Goal: Information Seeking & Learning: Learn about a topic

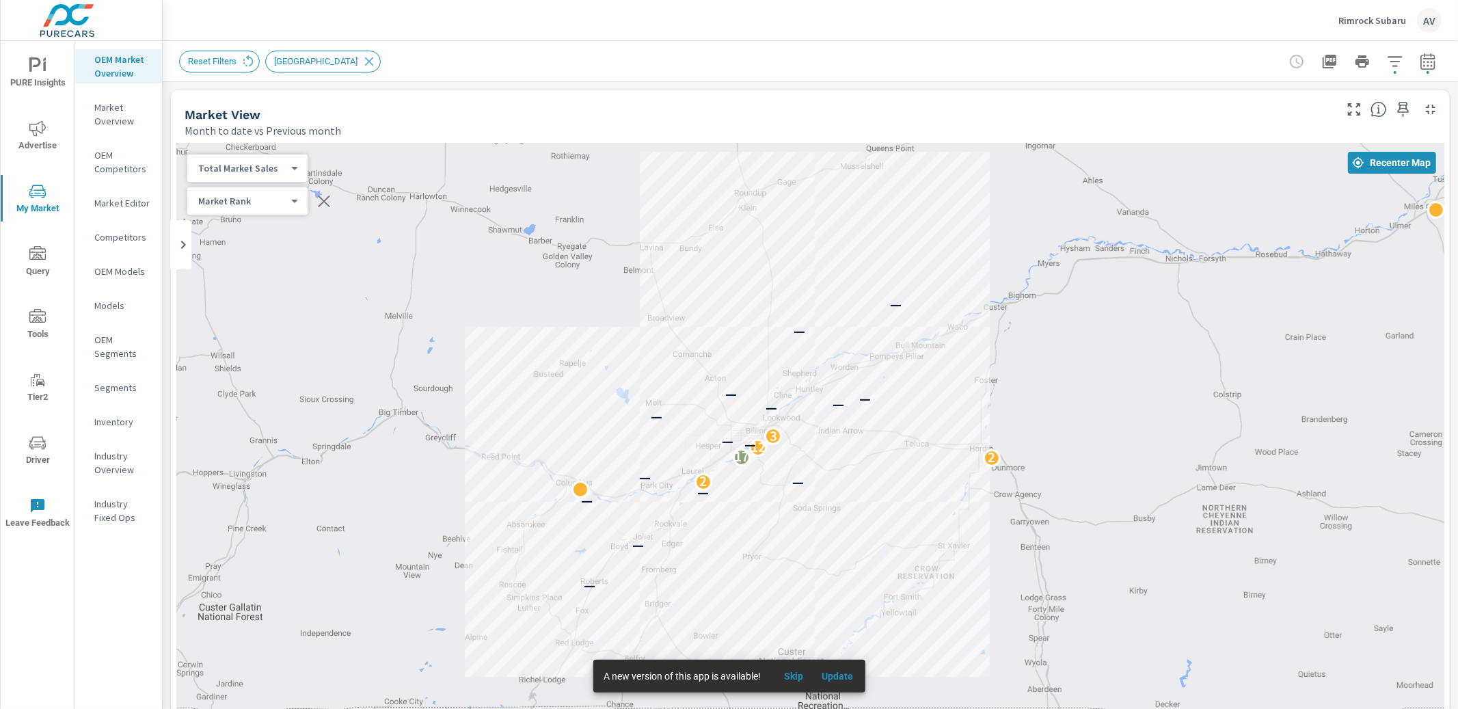
scroll to position [694, 0]
click at [34, 83] on span "PURE Insights" at bounding box center [38, 73] width 66 height 33
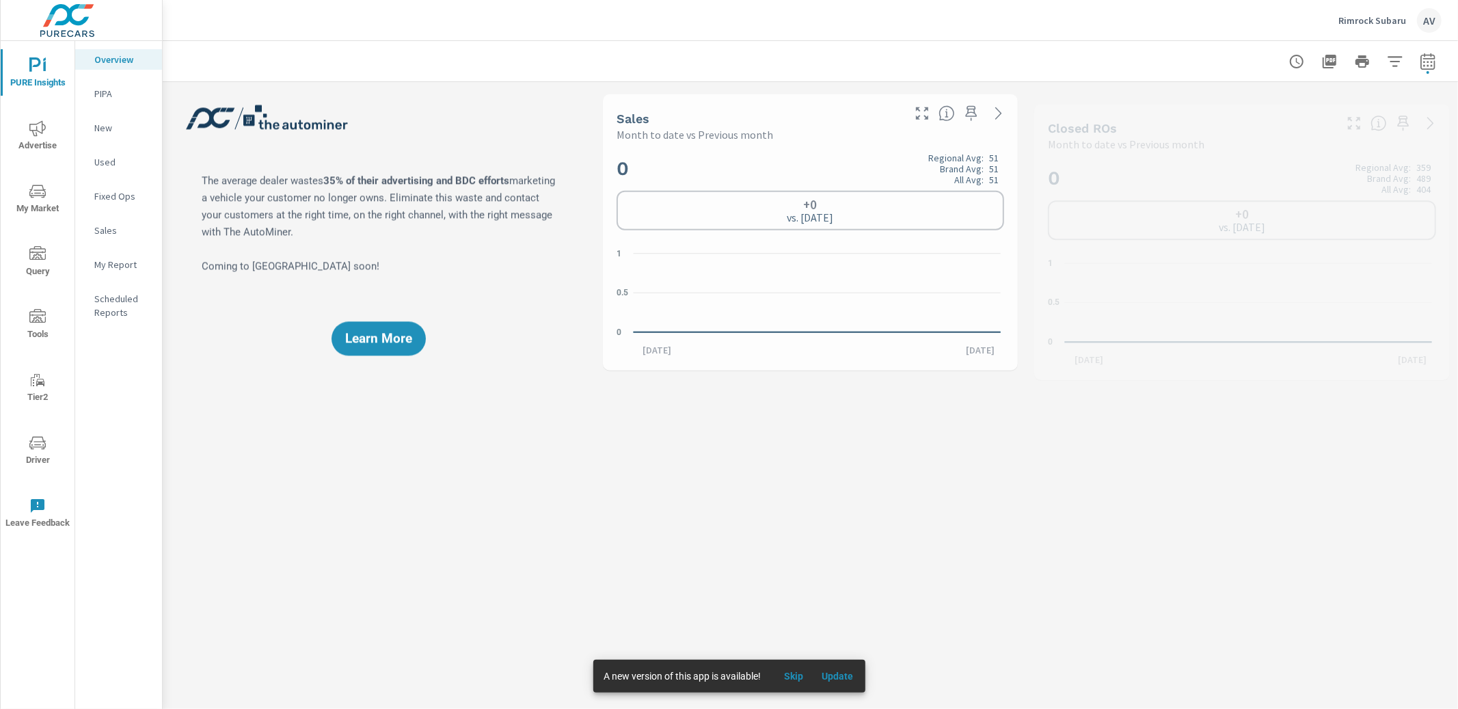
scroll to position [1, 0]
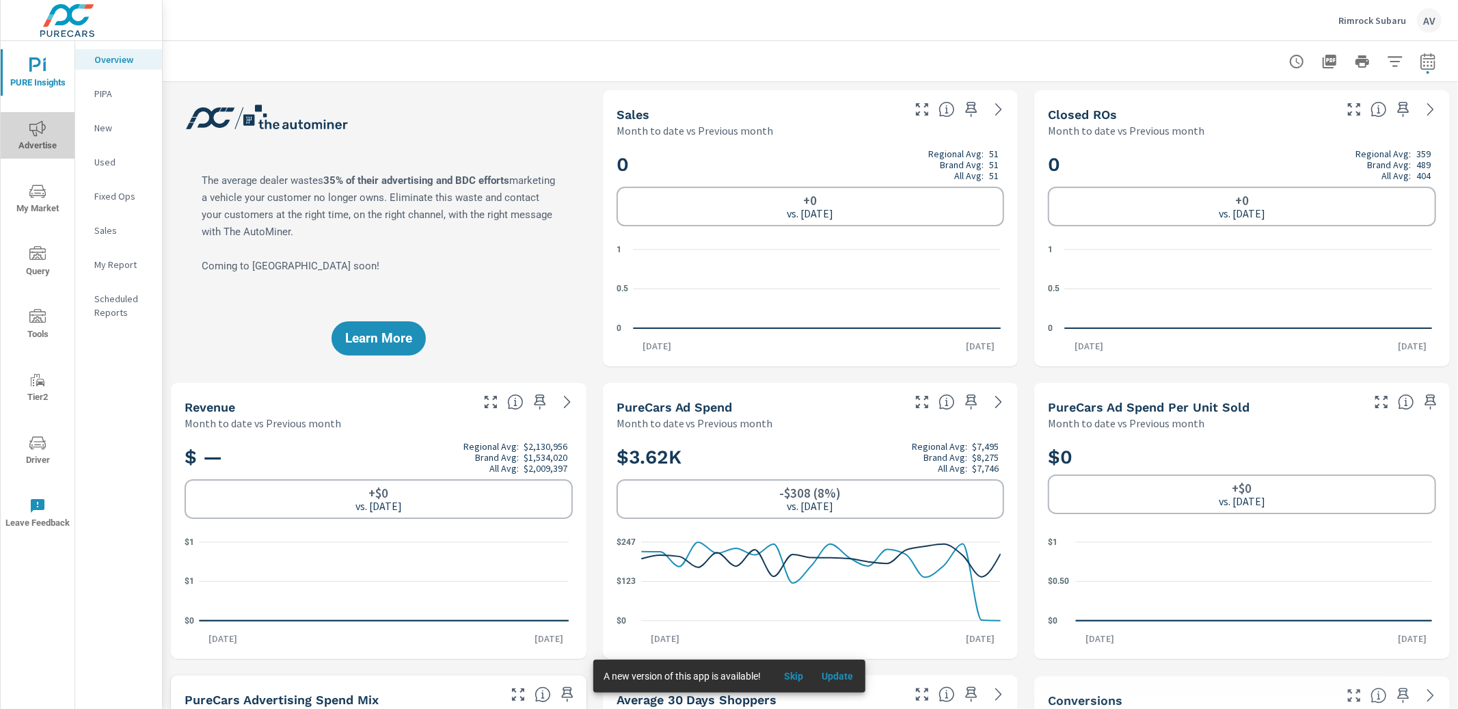
click at [36, 135] on icon "nav menu" at bounding box center [37, 128] width 16 height 16
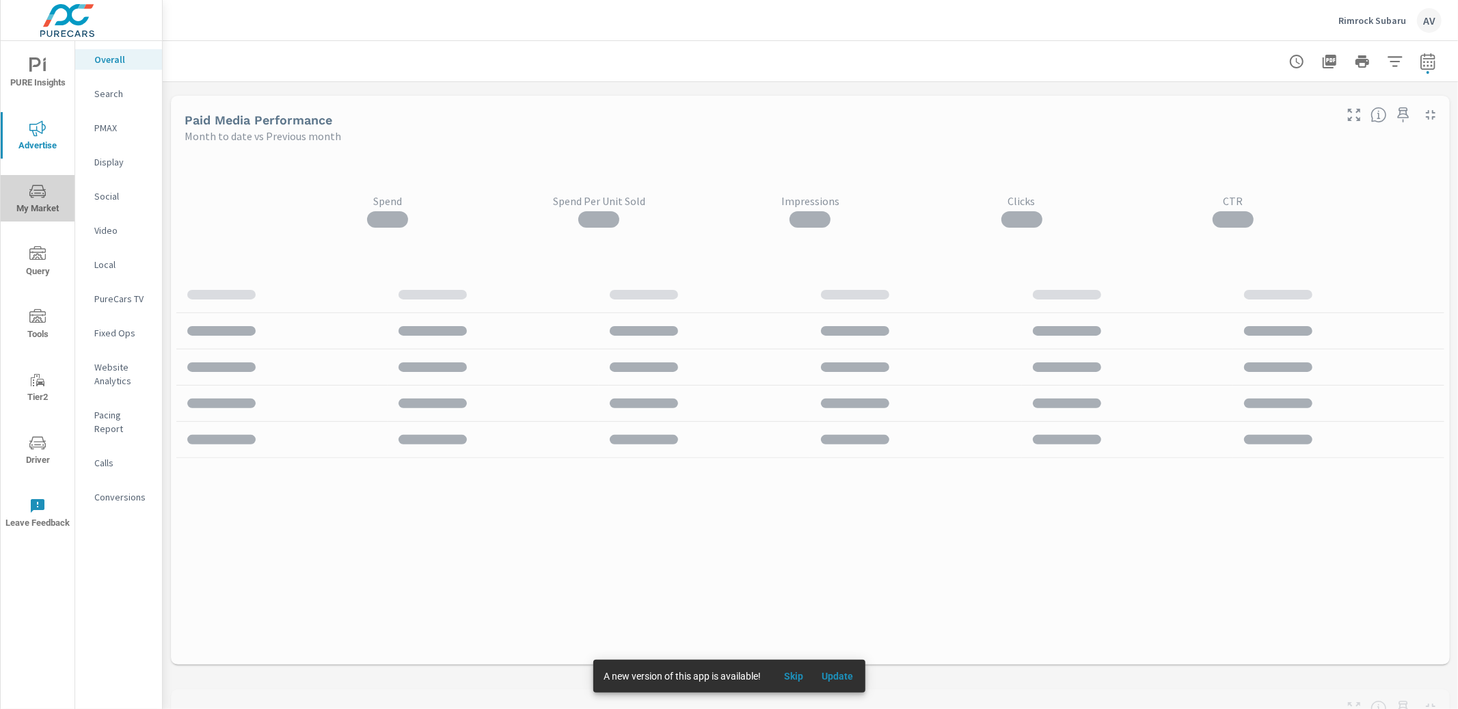
click at [35, 193] on icon "nav menu" at bounding box center [37, 193] width 7 height 1
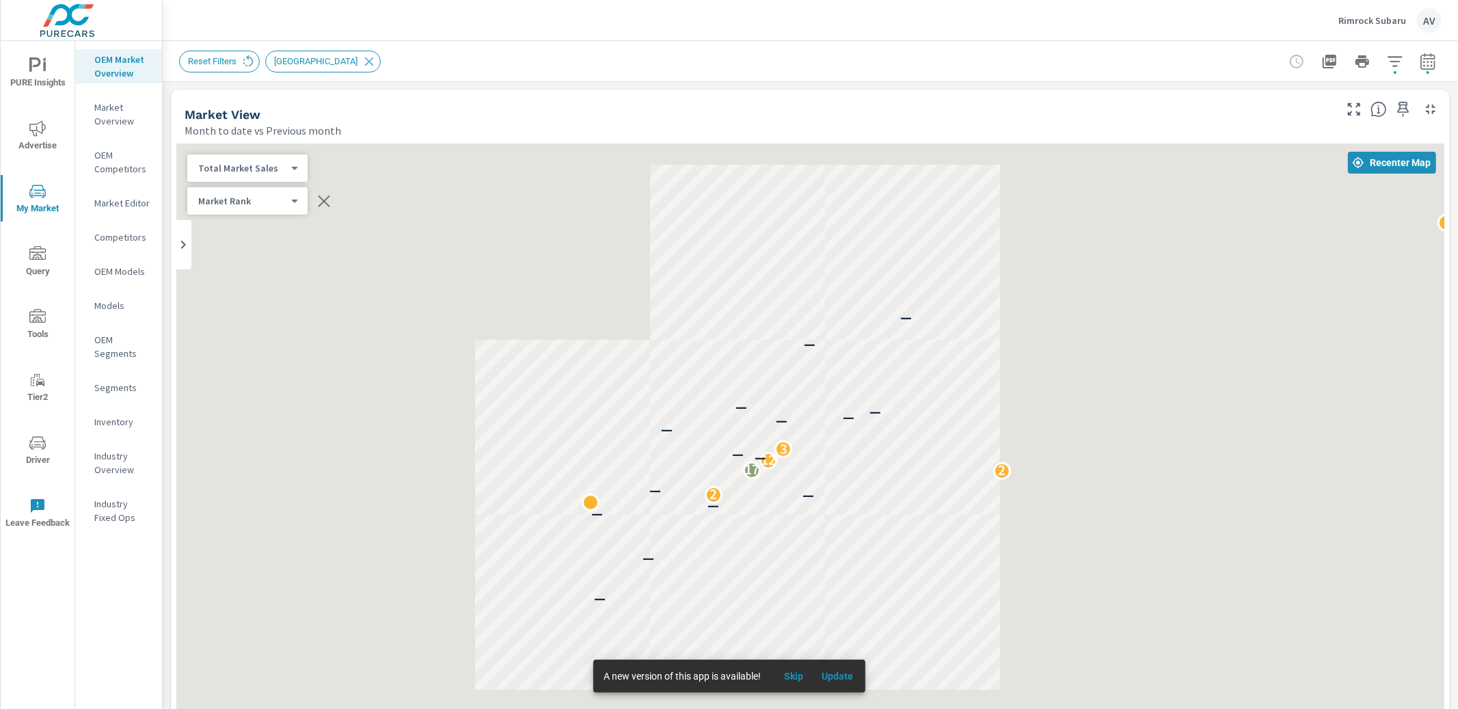
scroll to position [694, 0]
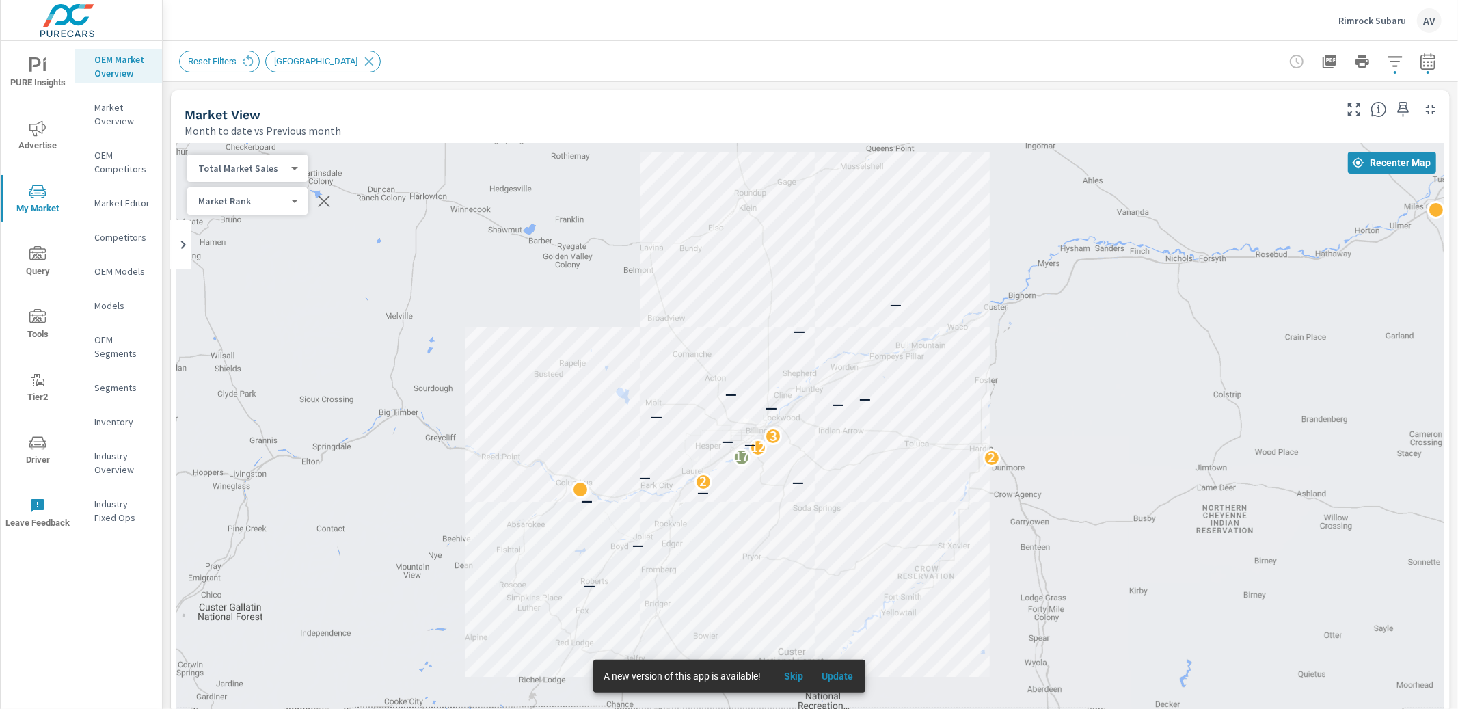
click at [171, 139] on div "← Move left → Move right ↑ Move up ↓ Move down + Zoom in - Zoom out Home Jump l…" at bounding box center [810, 544] width 1279 height 813
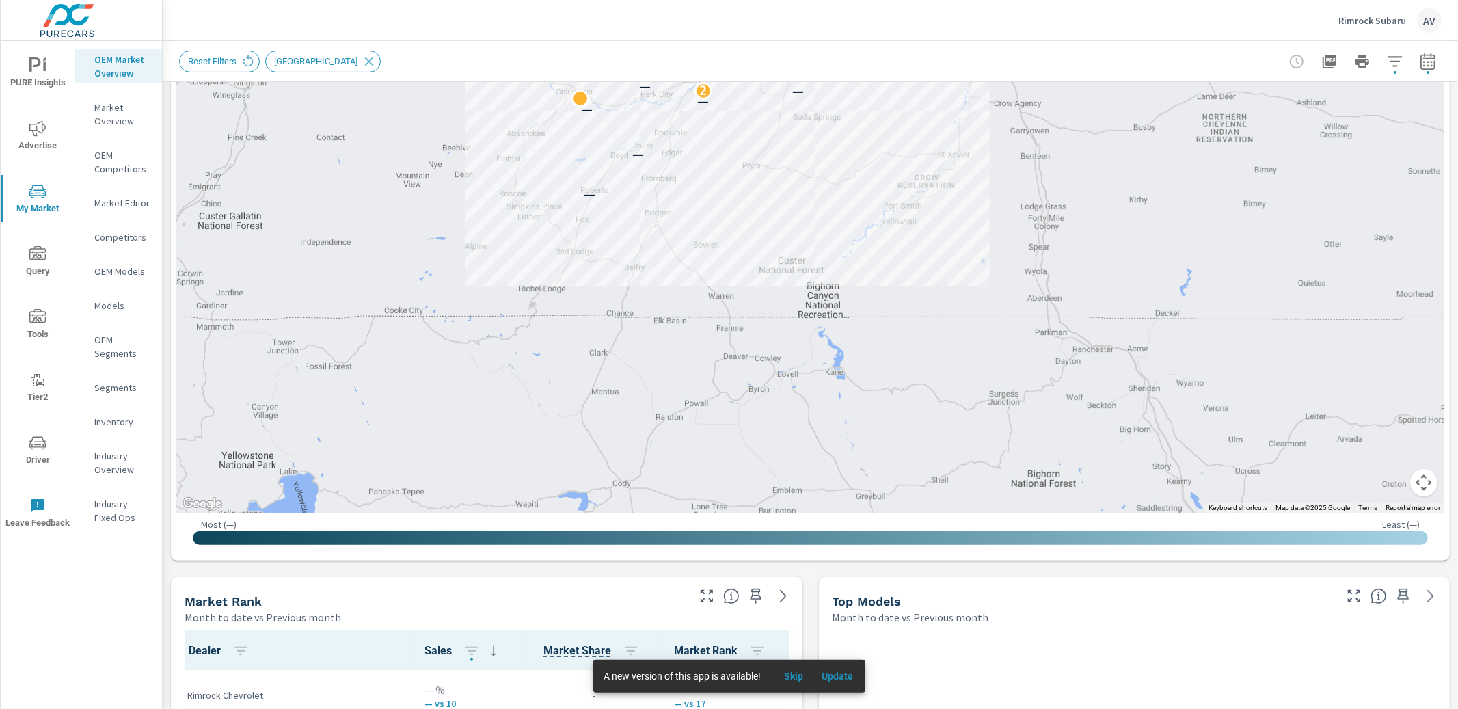
scroll to position [396, 0]
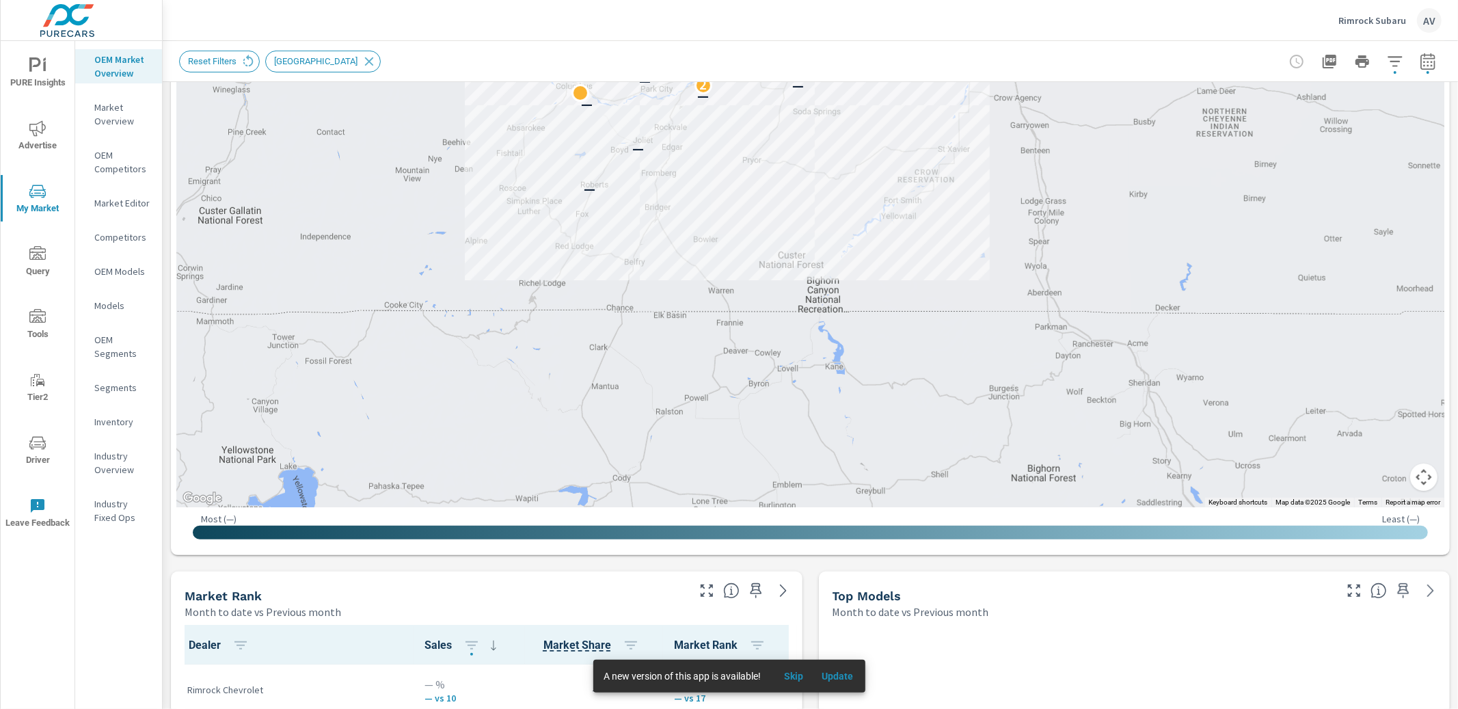
click at [116, 418] on p "Inventory" at bounding box center [122, 422] width 57 height 14
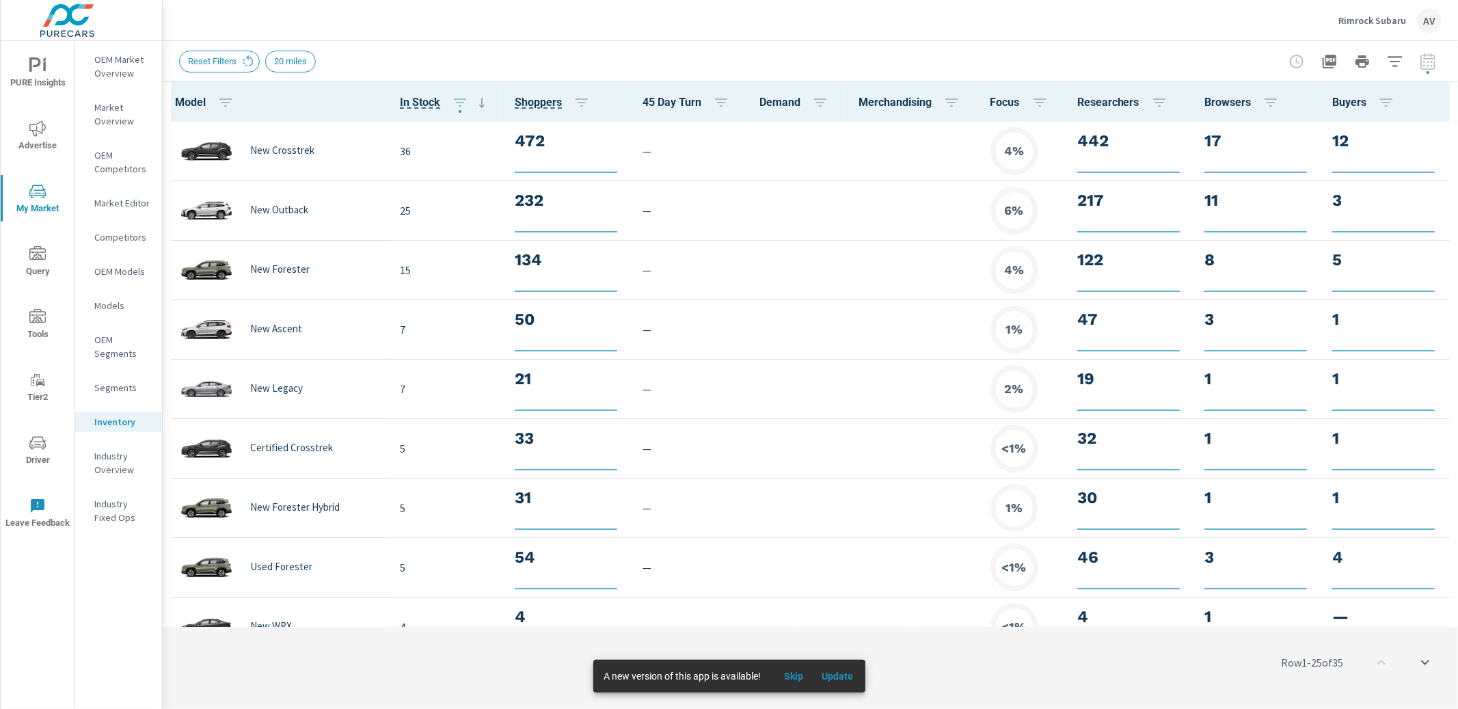
scroll to position [1, 0]
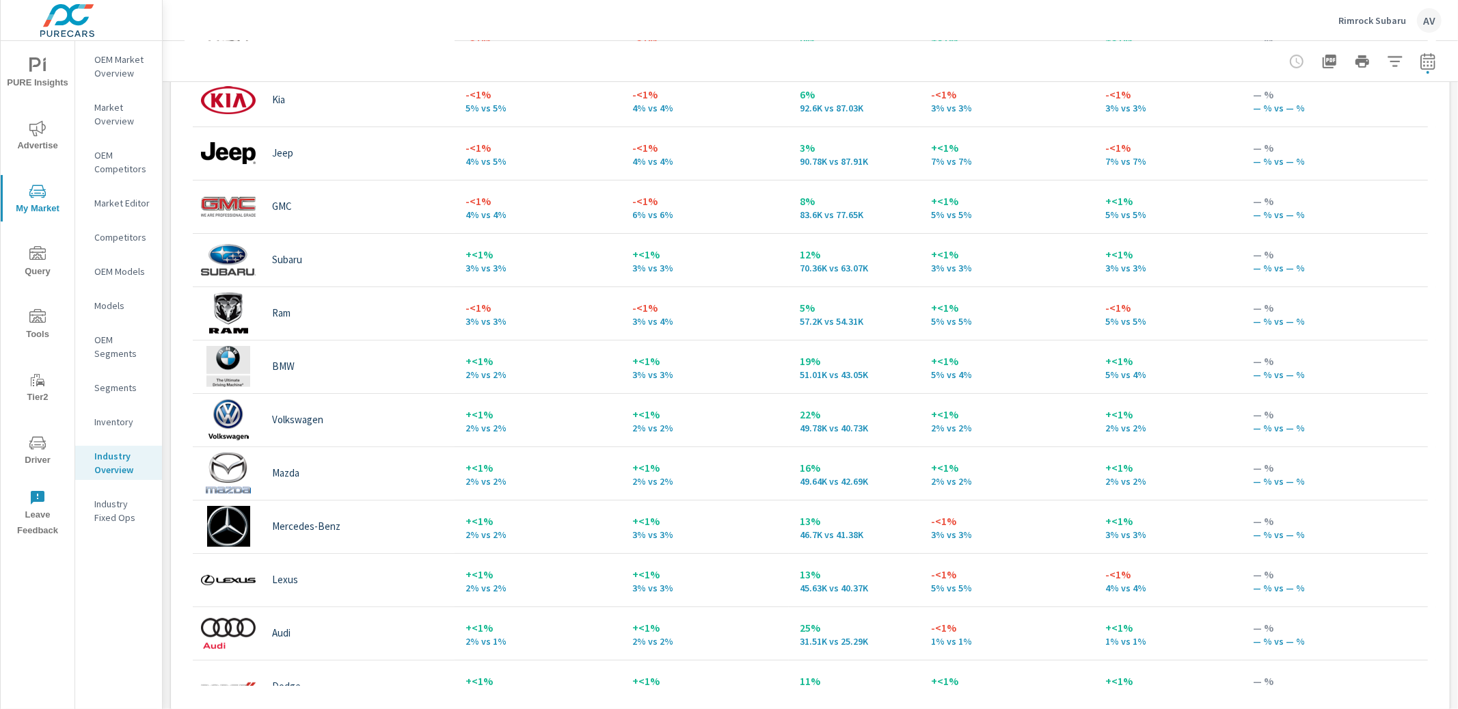
scroll to position [268, 0]
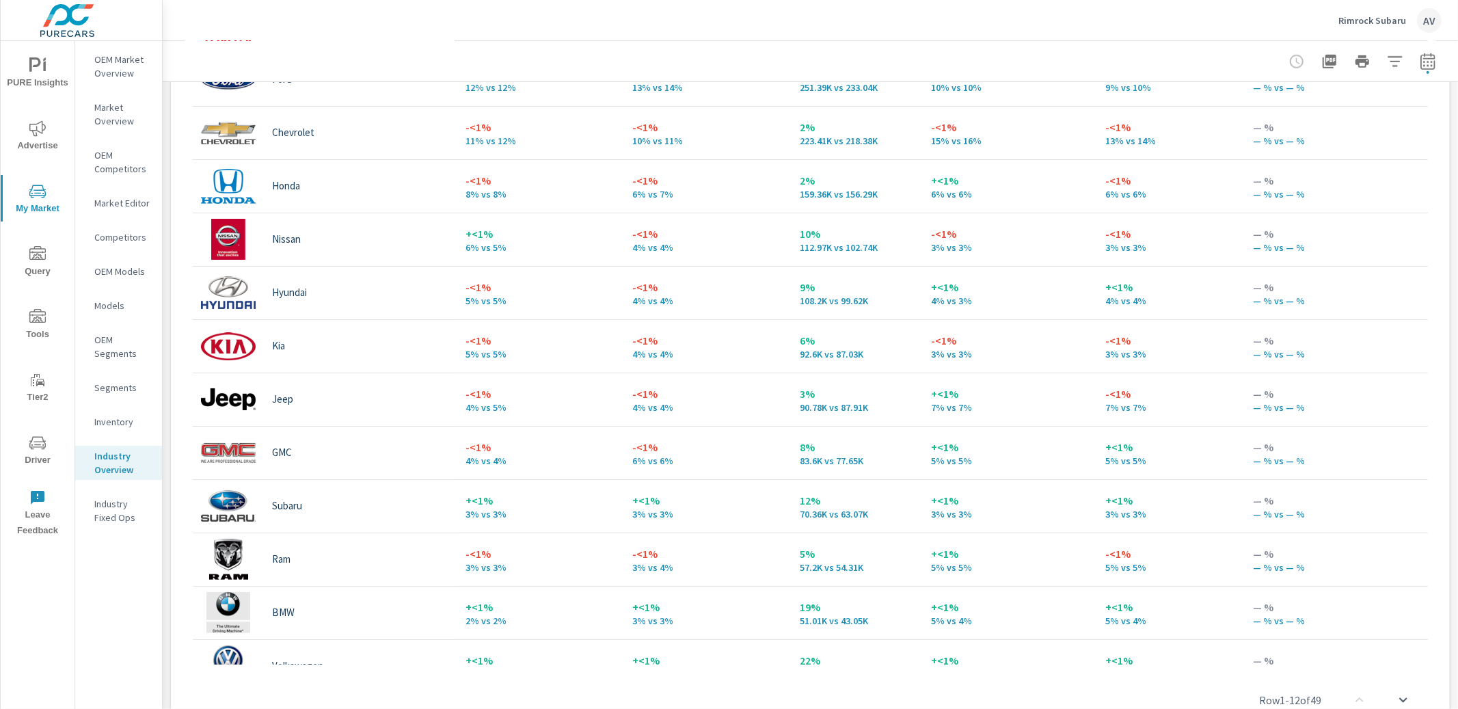
scroll to position [798, 0]
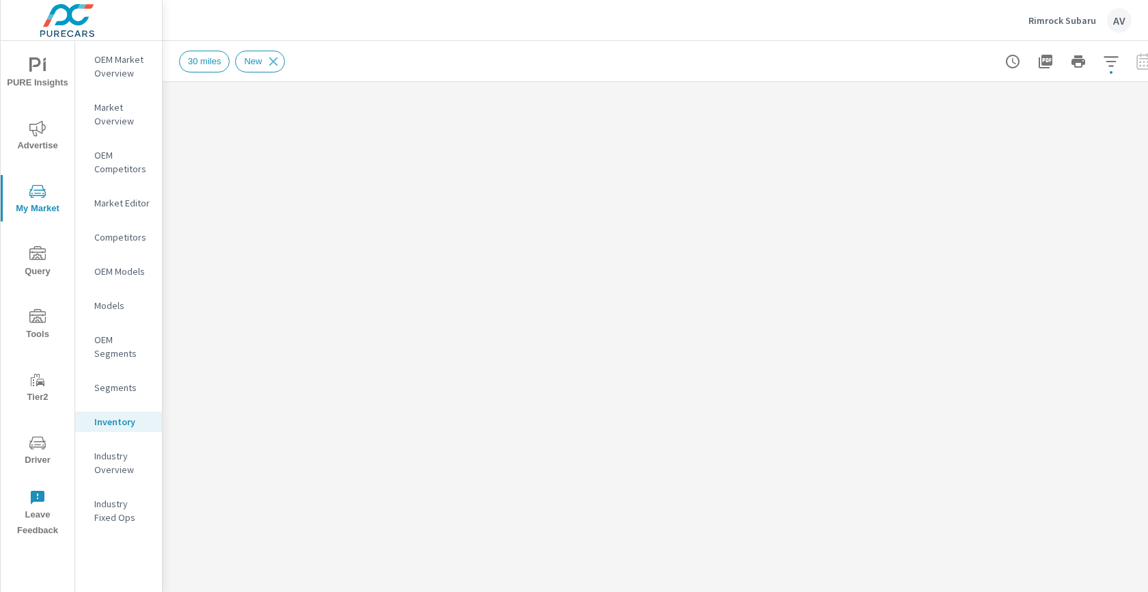
scroll to position [1, 0]
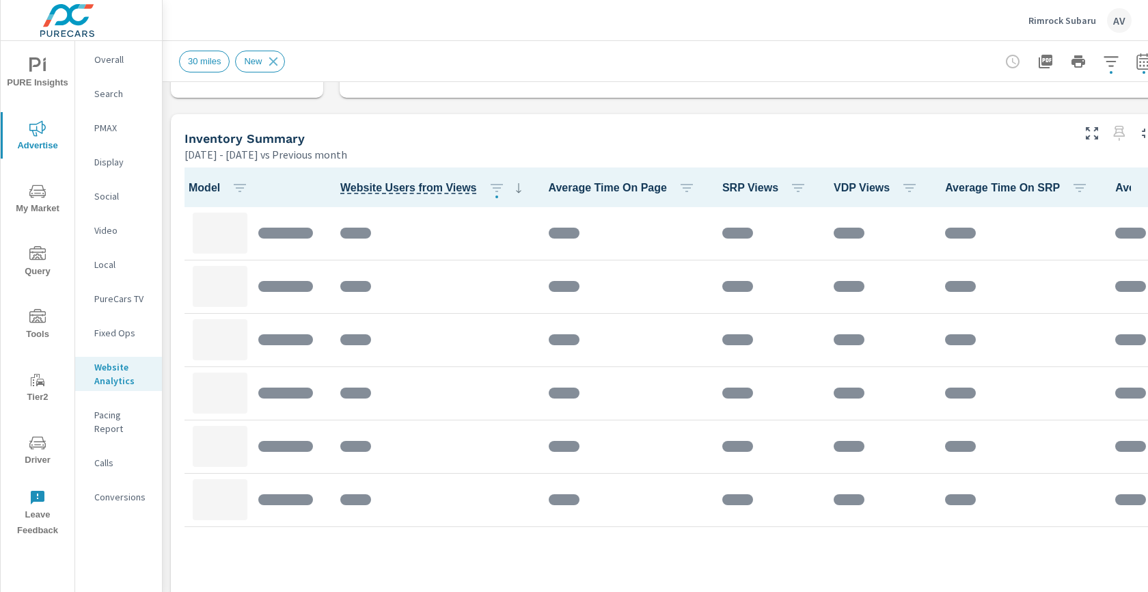
scroll to position [536, 0]
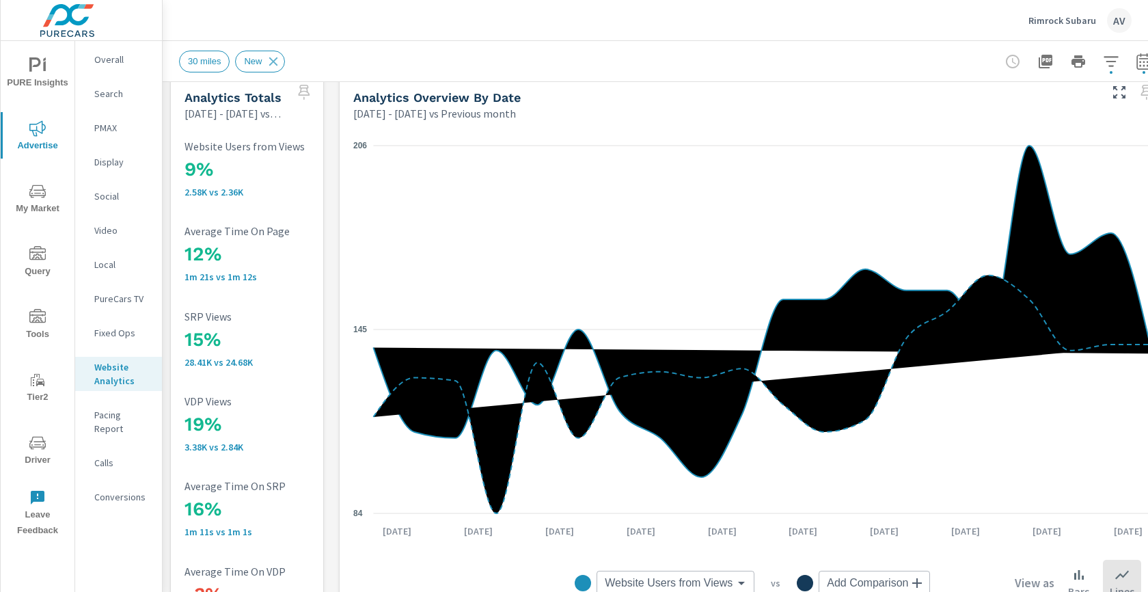
scroll to position [18, 0]
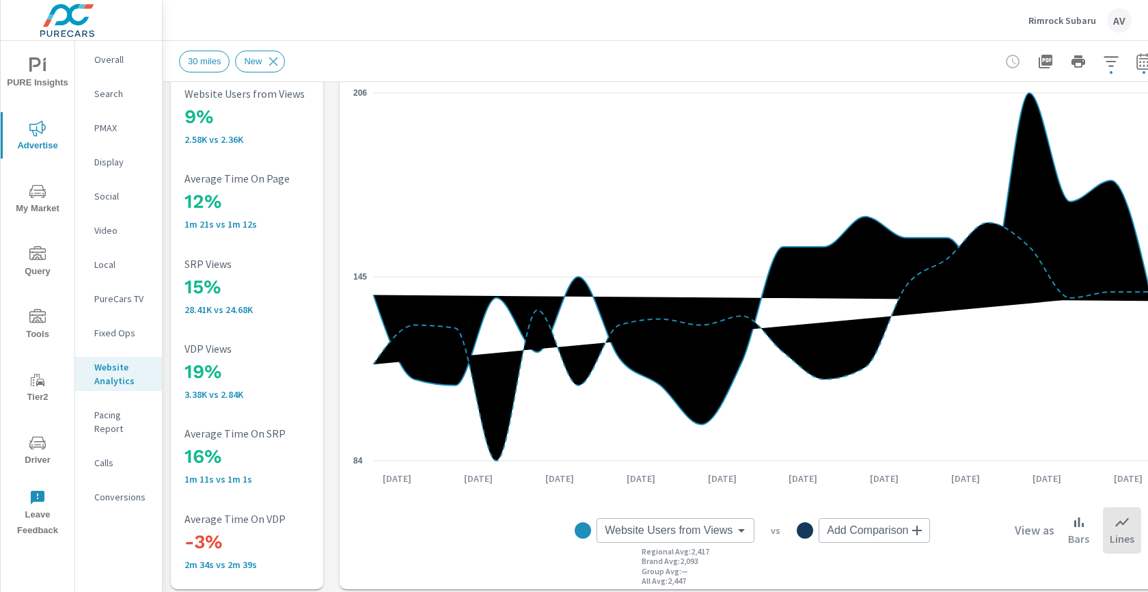
scroll to position [73, 0]
